Goal: Task Accomplishment & Management: Use online tool/utility

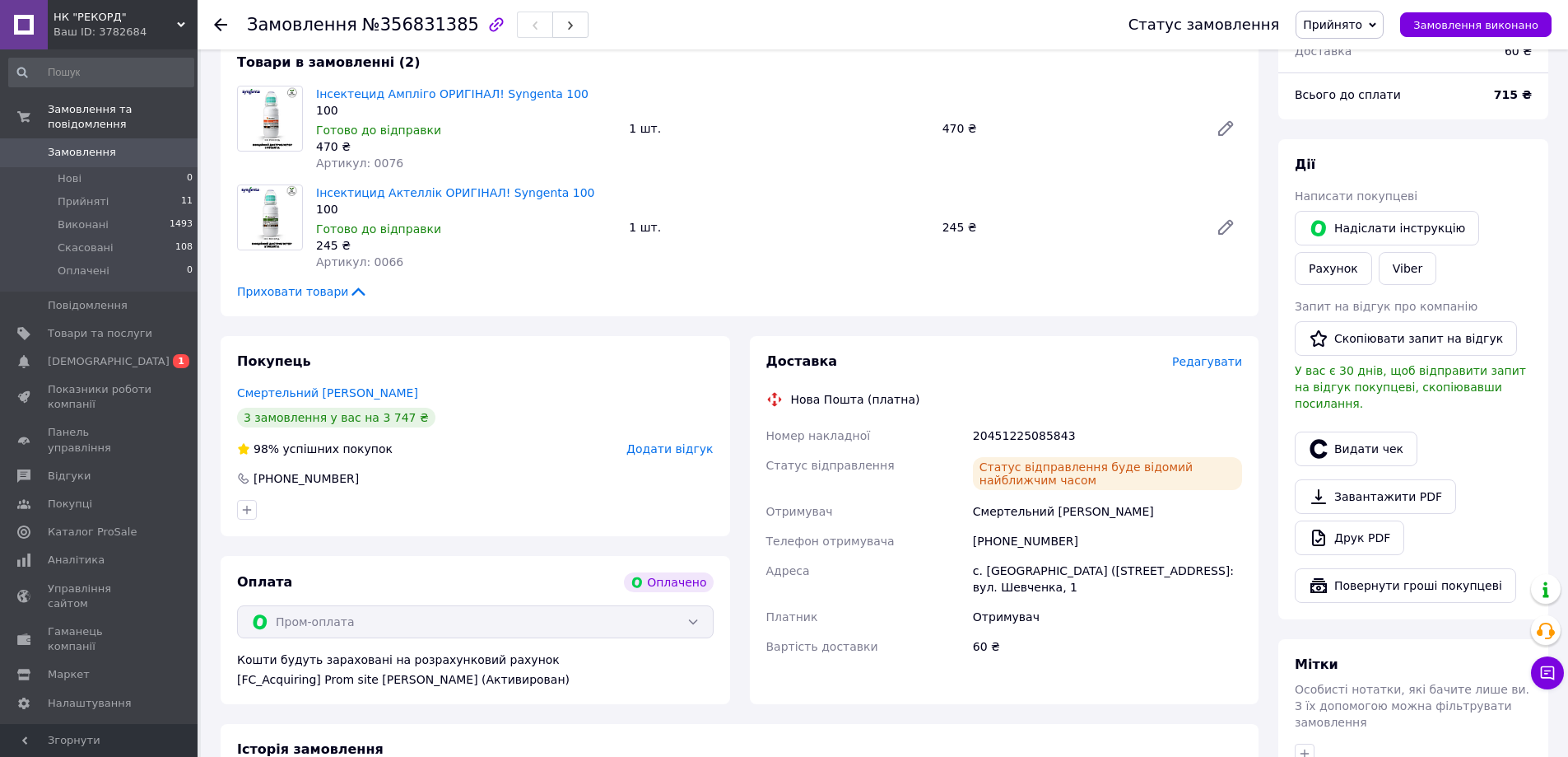
scroll to position [576, 0]
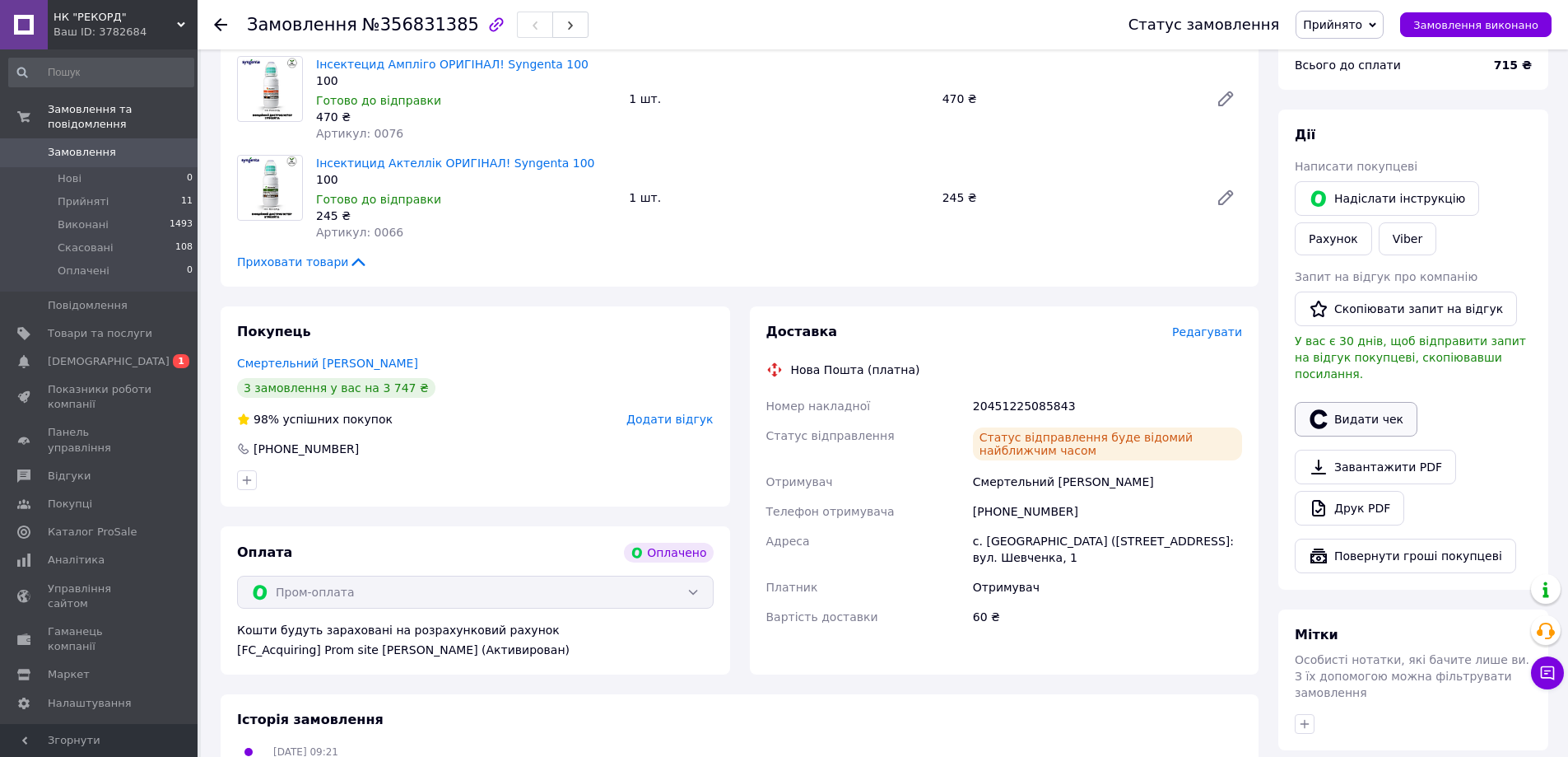
click at [1340, 402] on button "Видати чек" at bounding box center [1355, 419] width 123 height 34
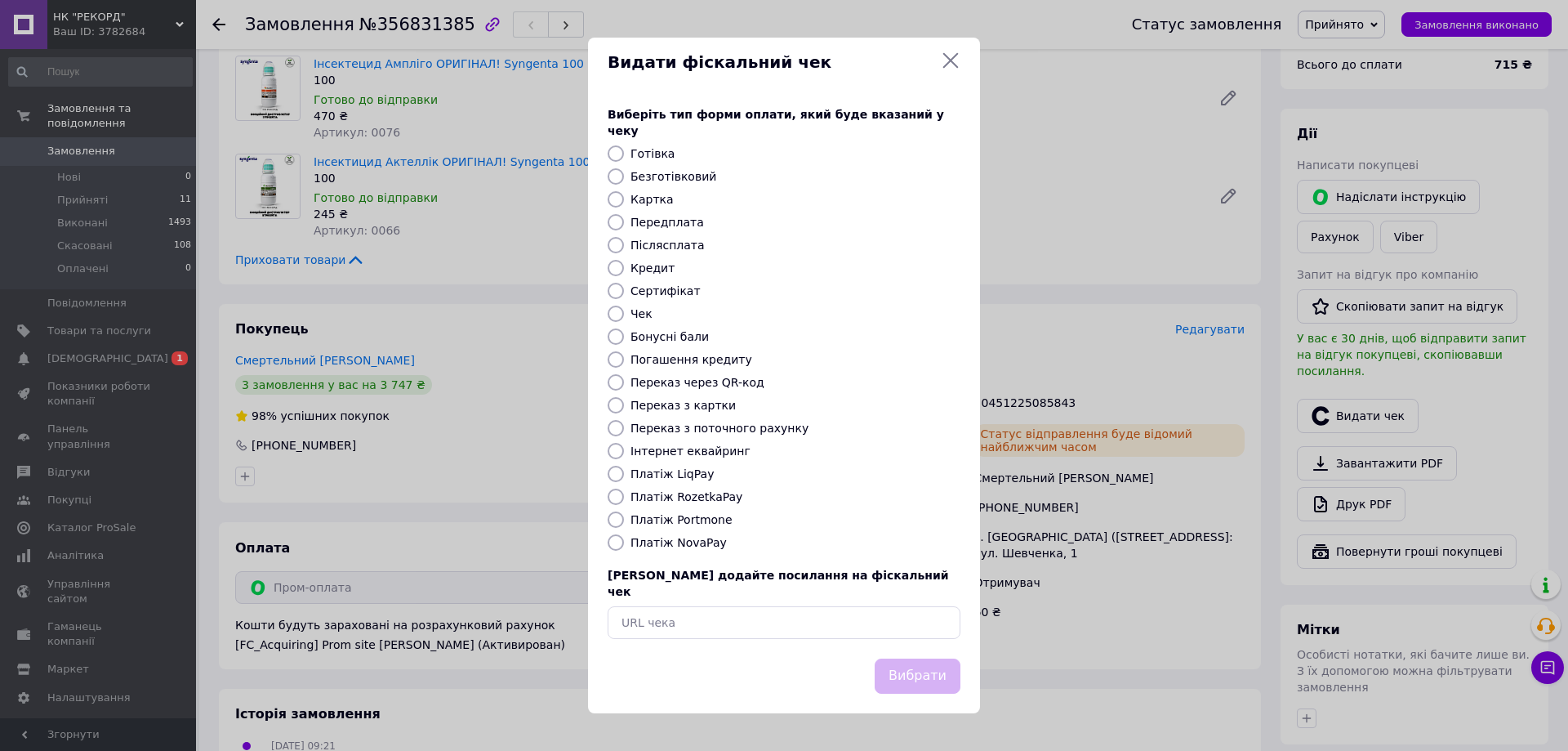
click at [693, 496] on label "Платіж RozetkaPay" at bounding box center [687, 496] width 112 height 13
click at [624, 496] on input "Платіж RozetkaPay" at bounding box center [615, 496] width 17 height 17
radio input "true"
click at [905, 661] on button "Вибрати" at bounding box center [917, 676] width 86 height 35
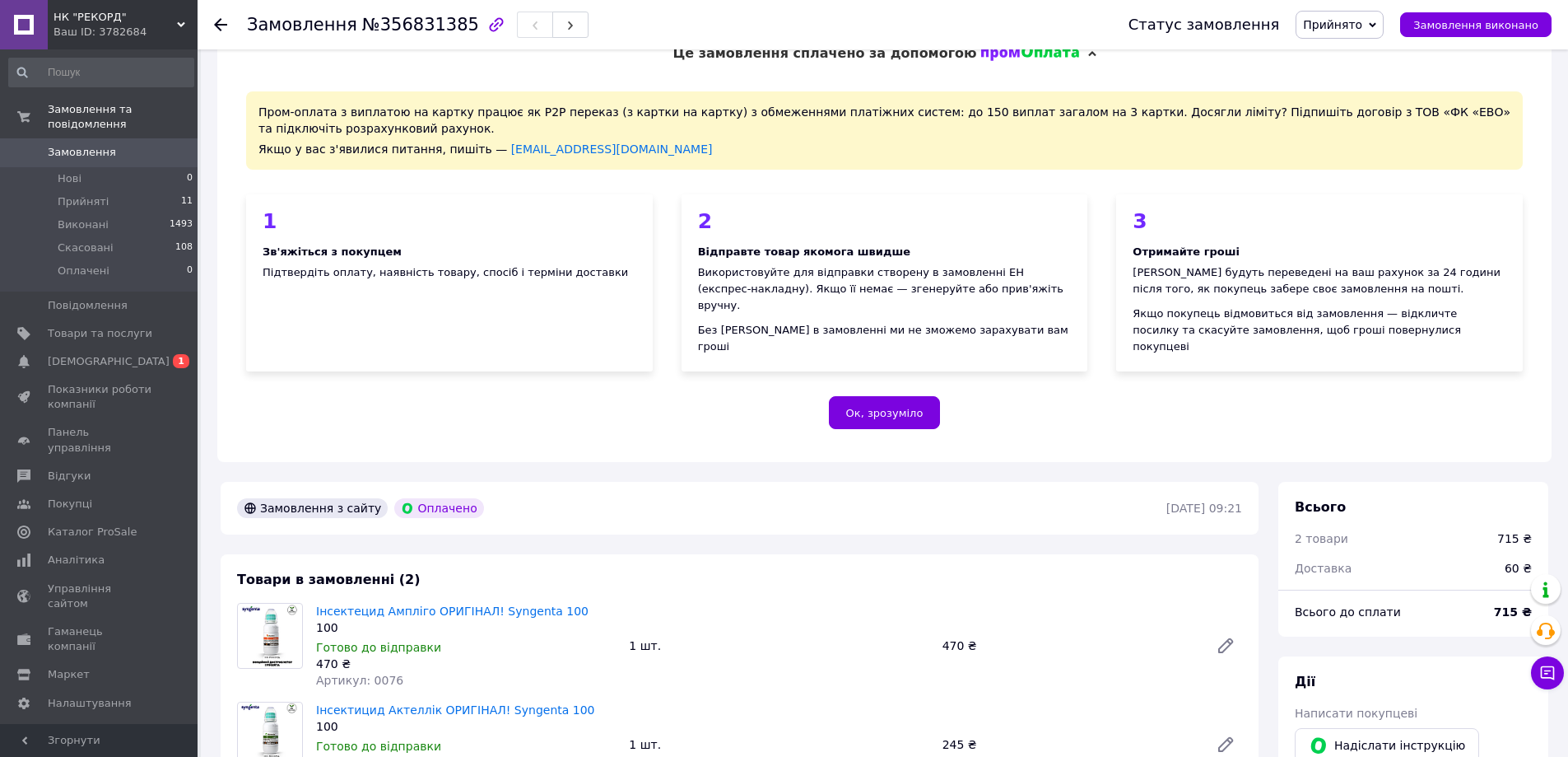
scroll to position [0, 0]
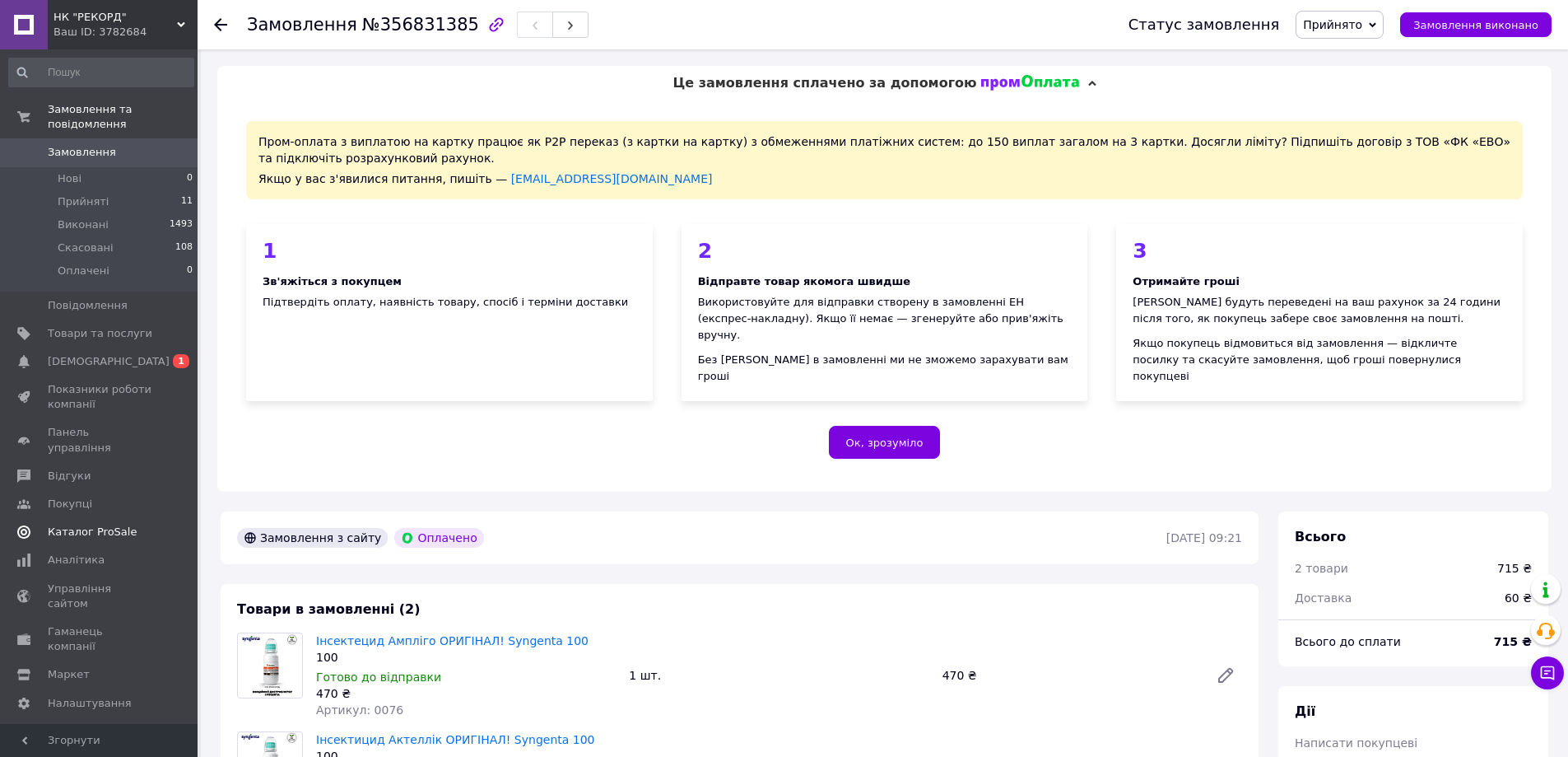
click at [103, 354] on span "[DEMOGRAPHIC_DATA]" at bounding box center [109, 361] width 122 height 15
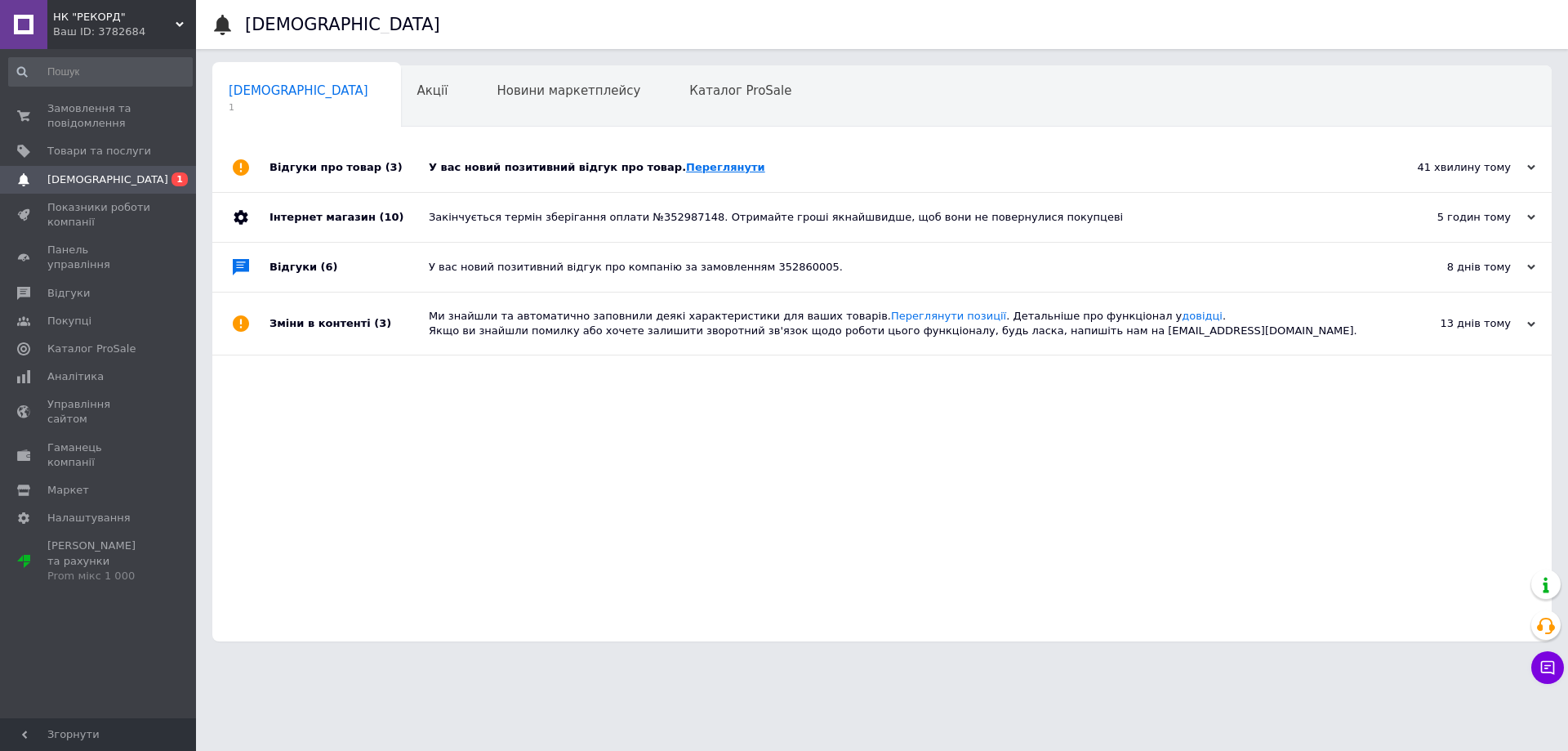
click at [686, 166] on link "Переглянути" at bounding box center [725, 167] width 79 height 12
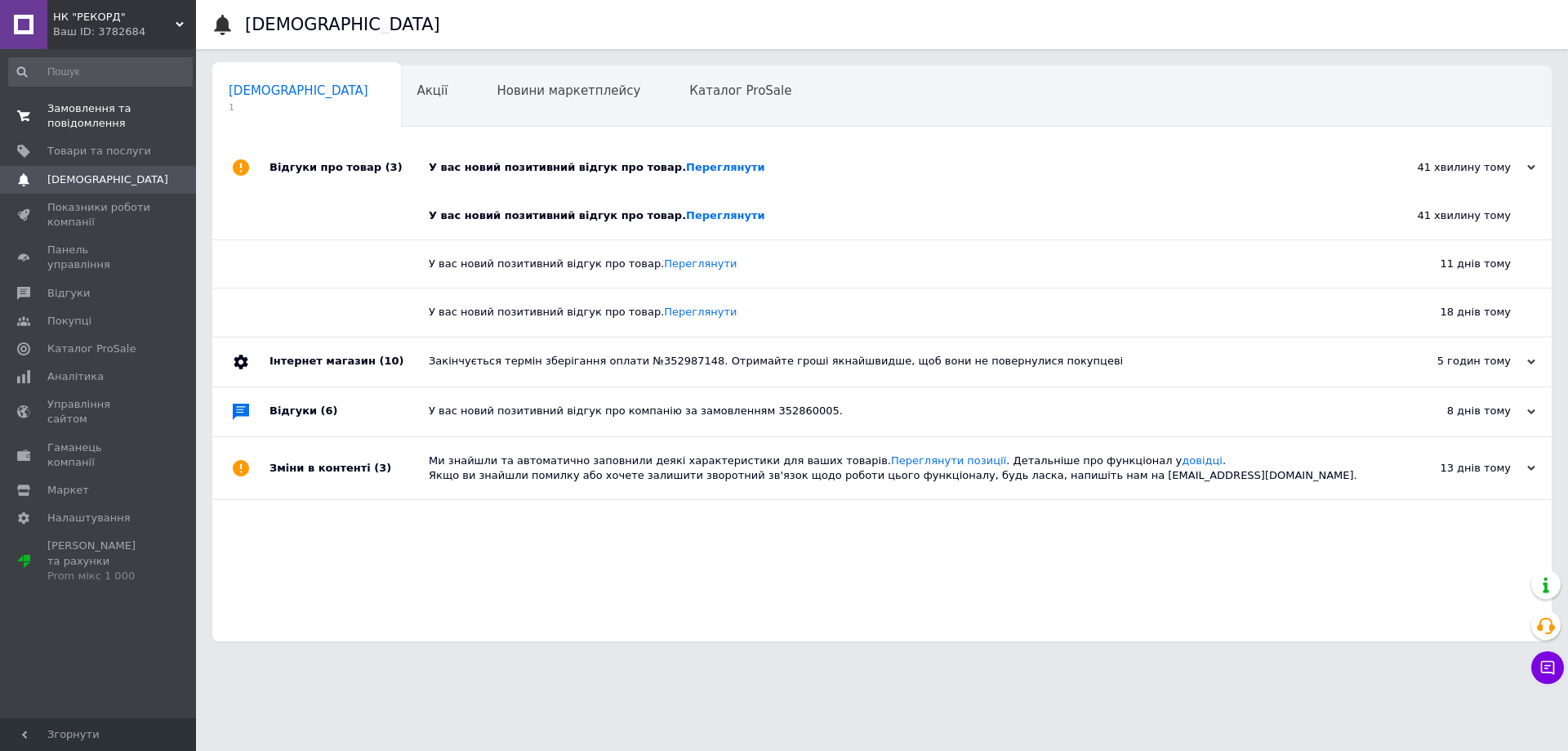
click at [86, 124] on span "Замовлення та повідомлення" at bounding box center [99, 117] width 103 height 30
